Goal: Transaction & Acquisition: Obtain resource

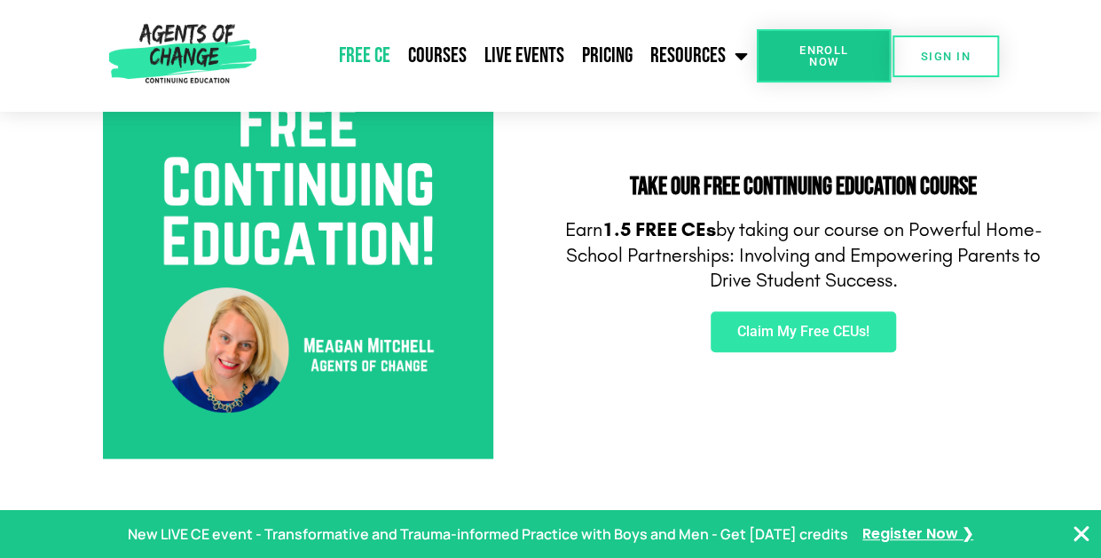
scroll to position [692, 0]
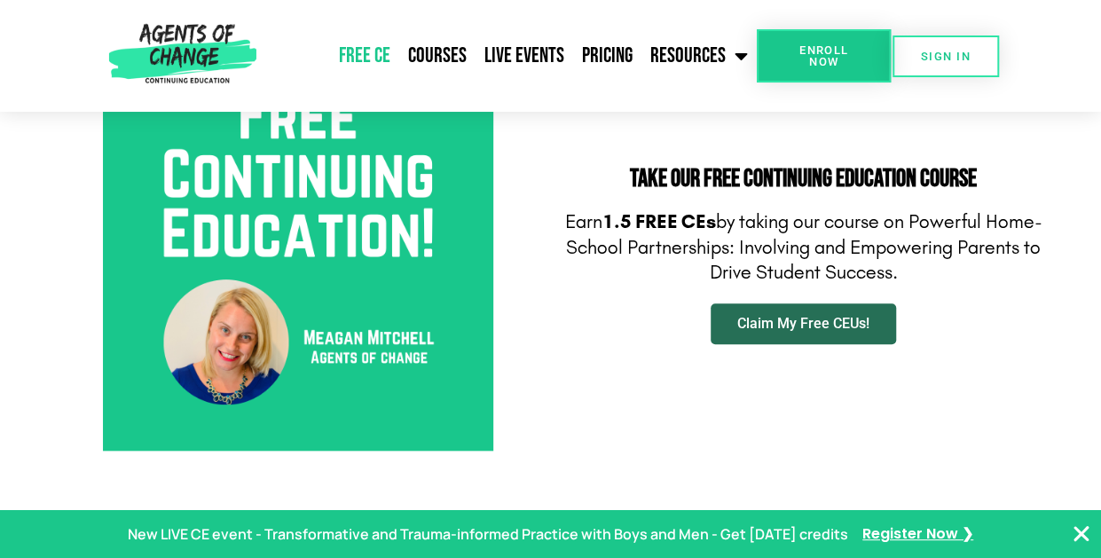
click at [845, 313] on link "Claim My Free CEUs!" at bounding box center [803, 324] width 185 height 41
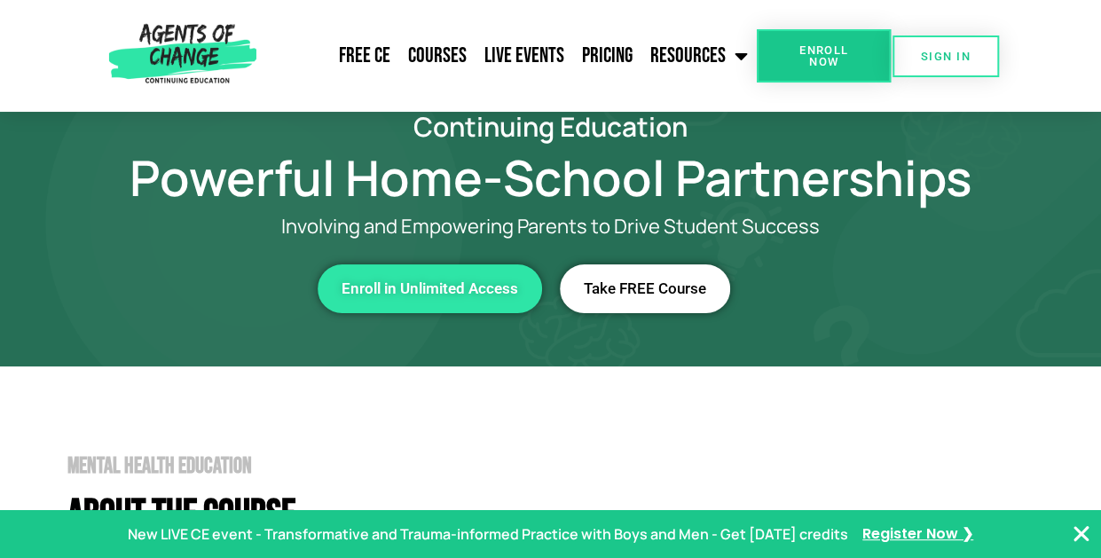
scroll to position [23, 0]
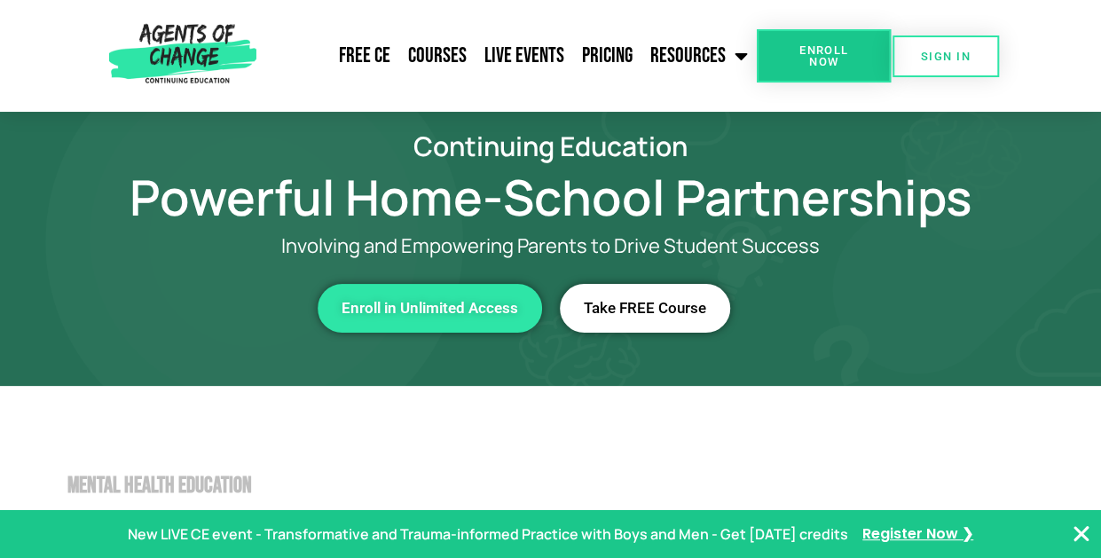
click at [673, 310] on span "Take FREE Course" at bounding box center [645, 308] width 122 height 15
